Goal: Task Accomplishment & Management: Complete application form

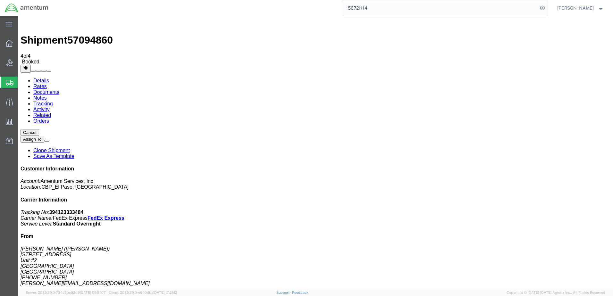
click at [0, 0] on span "Create Shipment" at bounding box center [0, 0] width 0 height 0
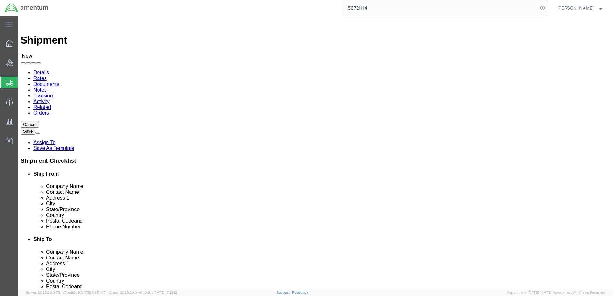
select select "MYPROFILE"
select select "[GEOGRAPHIC_DATA]"
type input "wtu"
select select "49949"
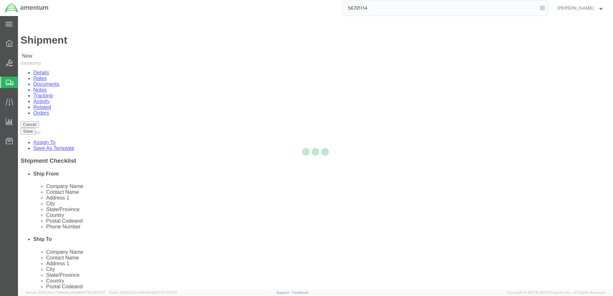
select select "AZ"
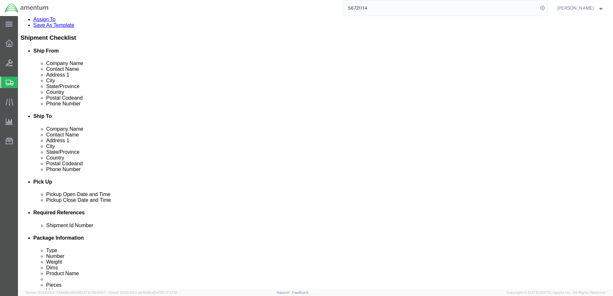
scroll to position [128, 0]
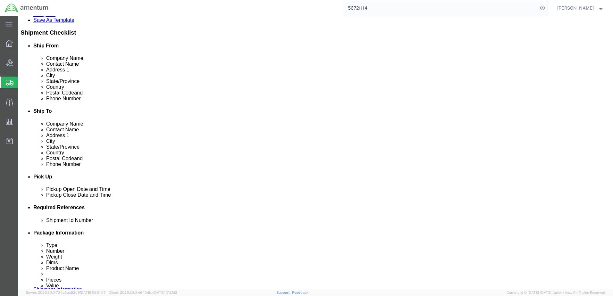
click div "[DATE] 11:00 AM"
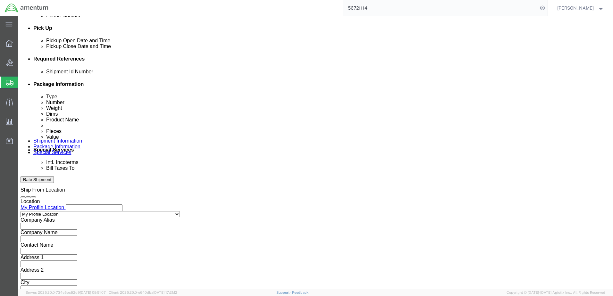
type input "2:30 PM"
click button "Apply"
click input "text"
type input "101025"
click button "Add reference"
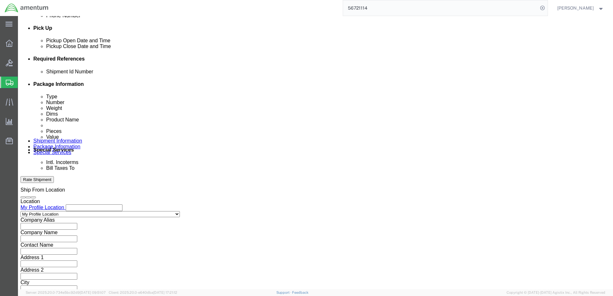
click select "Select Account Type Activity ID Airline Appointment Number ASN Batch Request # …"
select select "CUSTREF"
click select "Select Account Type Activity ID Airline Appointment Number ASN Batch Request # …"
click input "text"
type input "513-011083"
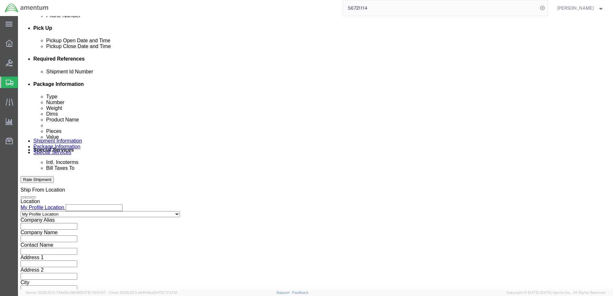
click button "Add reference"
click select "Select Account Type Activity ID Airline Appointment Number ASN Batch Request # …"
select select "DEPT"
click select "Select Account Type Activity ID Airline Appointment Number ASN Batch Request # …"
click input "text"
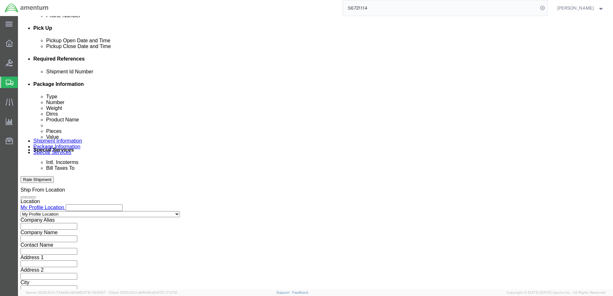
type input "c"
type input "CBP"
click select "Select Air Less than Truckload Multi-Leg Ocean Freight Rail Small Parcel Truckl…"
select select "SMAL"
click select "Select Air Less than Truckload Multi-Leg Ocean Freight Rail Small Parcel Truckl…"
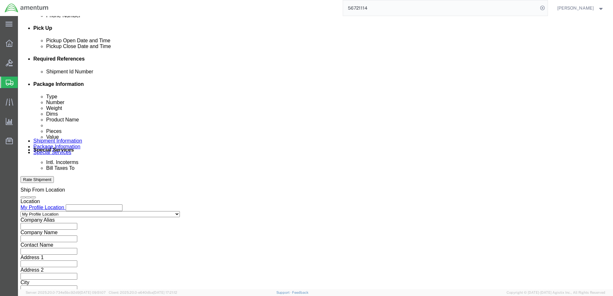
click button "Continue"
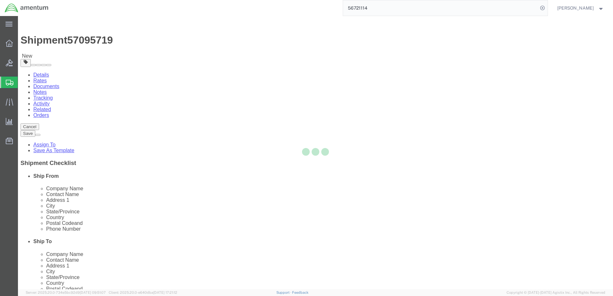
select select "YRPK"
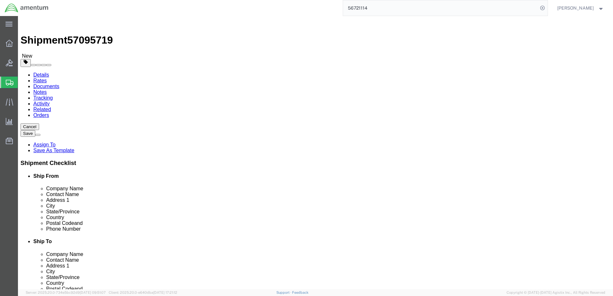
click input "text"
type input "12"
type input "10"
type input "8"
type input "3"
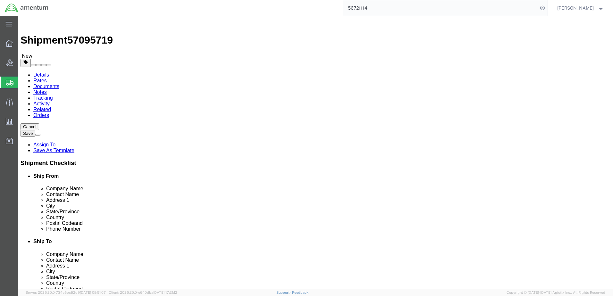
click link "Add Content"
click div
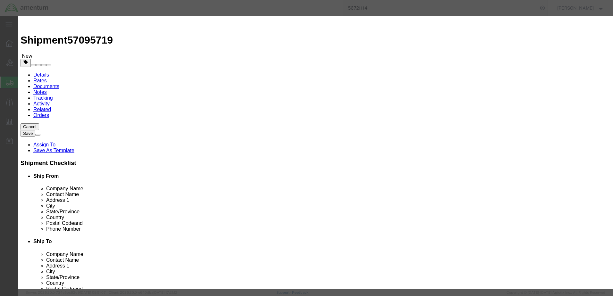
click input "text"
type input "TURN COORDINATOR"
type input "1"
type input "985.00"
click button "Save & Close"
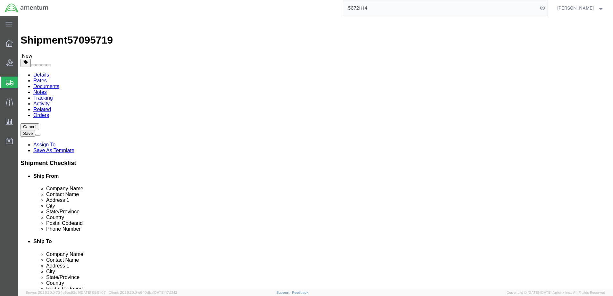
click button "Continue"
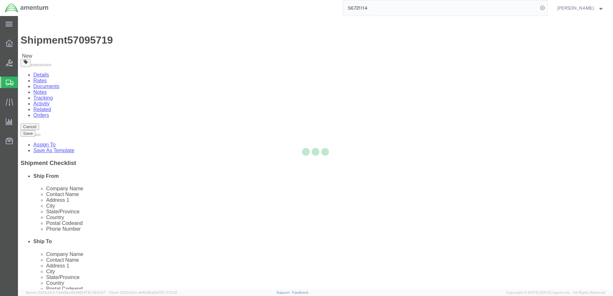
select select
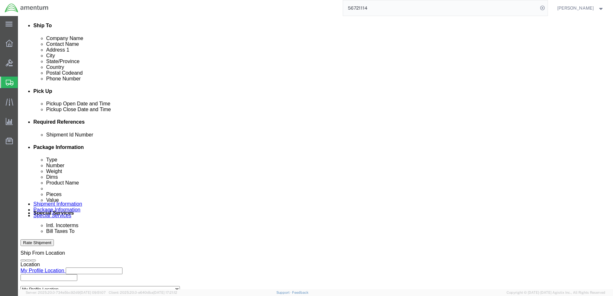
scroll to position [256, 0]
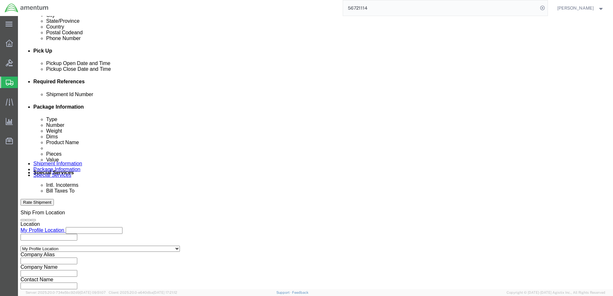
click select "Select Buyer Cost Center Department Operations Number Order Number Sales Person"
select select "COSTCENTER"
click select "Select Buyer Cost Center Department Operations Number Order Number Sales Person"
type input "6118.04.03.2219.000.ELP.0000"
click select "Select Recipient Account Sender/Shipper Third Party Account"
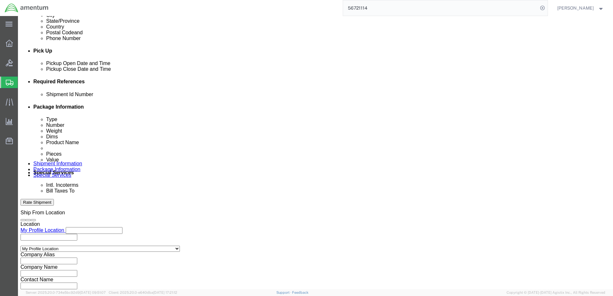
select select "SHIP"
click select "Select Recipient Account Sender/Shipper Third Party Account"
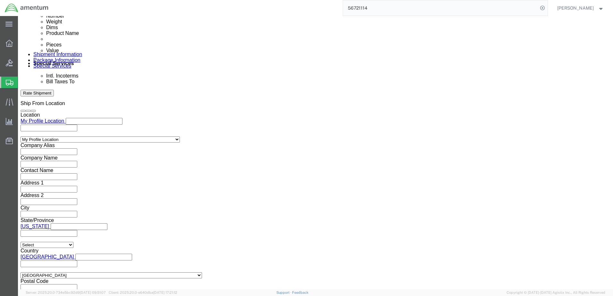
scroll to position [384, 0]
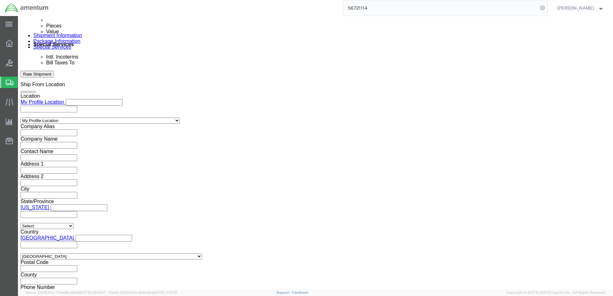
click input "text"
type input "[PERSON_NAME][EMAIL_ADDRESS][DOMAIN_NAME]"
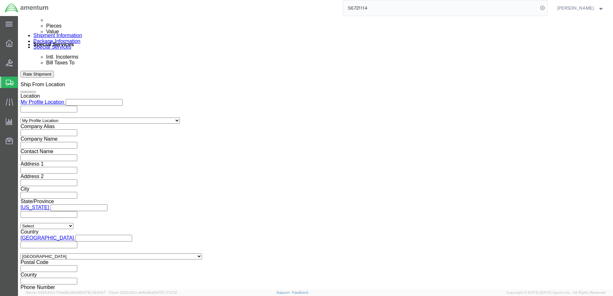
type input "[PERSON_NAME].N"
type input "[PERSON_NAME][EMAIL_ADDRESS][DOMAIN_NAME],[PERSON_NAME][DOMAIN_NAME][EMAIL_ADDR…"
click button "Rate Shipment"
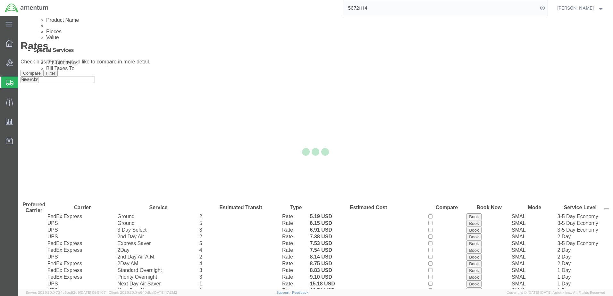
scroll to position [11, 0]
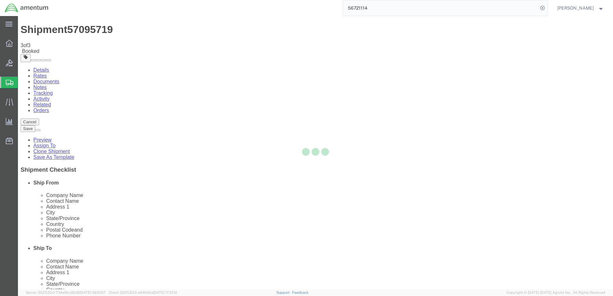
scroll to position [0, 0]
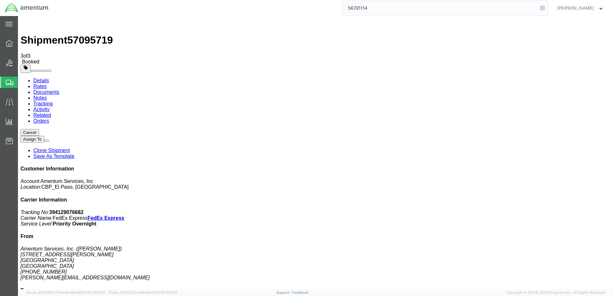
click at [37, 78] on link "Details" at bounding box center [41, 80] width 16 height 5
click link "Schedule pickup request"
